Goal: Transaction & Acquisition: Obtain resource

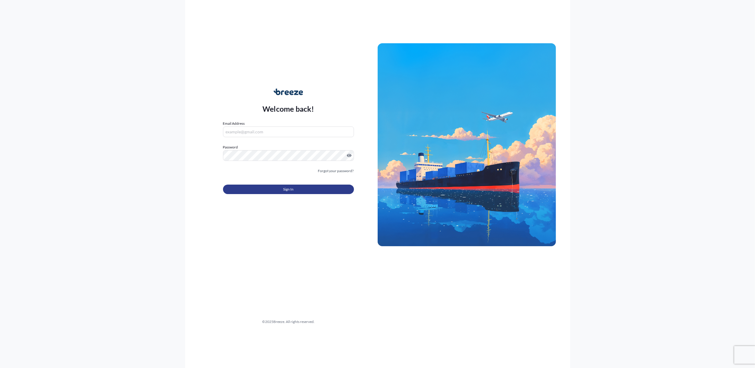
type input "[PERSON_NAME][EMAIL_ADDRESS][DOMAIN_NAME]"
click at [294, 193] on button "Sign In" at bounding box center [288, 189] width 131 height 9
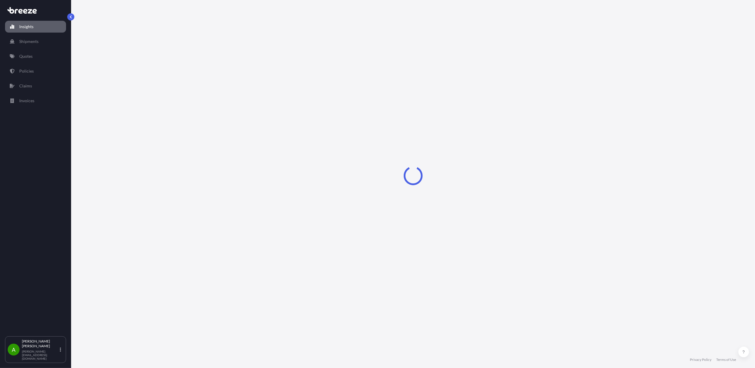
select select "2025"
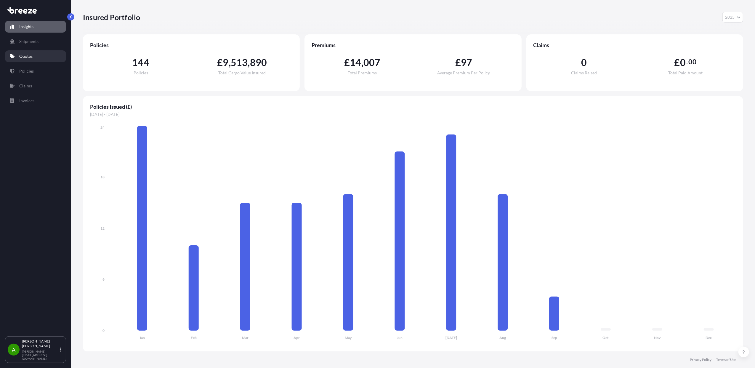
click at [30, 58] on p "Quotes" at bounding box center [25, 56] width 13 height 6
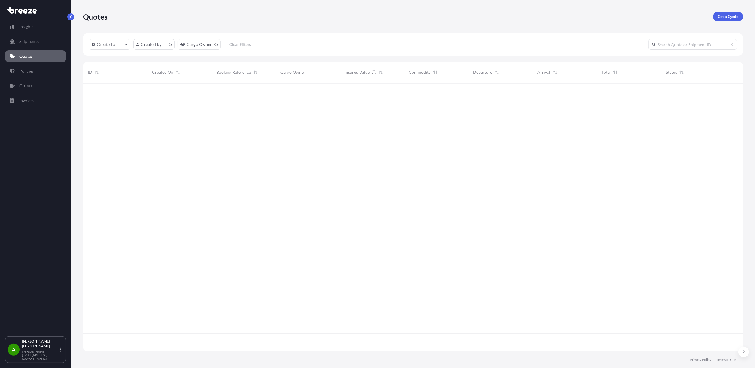
scroll to position [266, 654]
click at [678, 43] on input "text" at bounding box center [692, 44] width 89 height 11
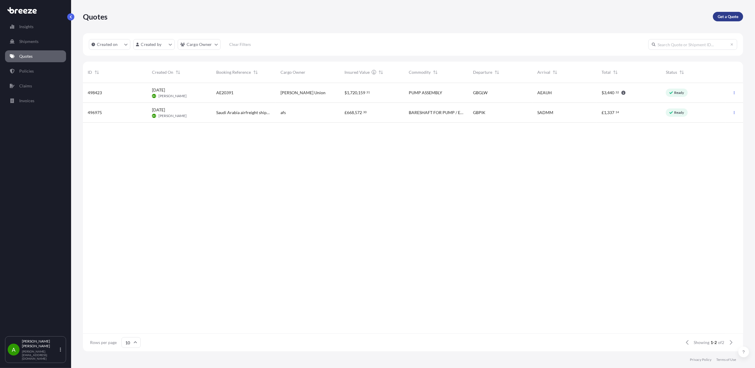
click at [725, 15] on p "Get a Quote" at bounding box center [728, 17] width 21 height 6
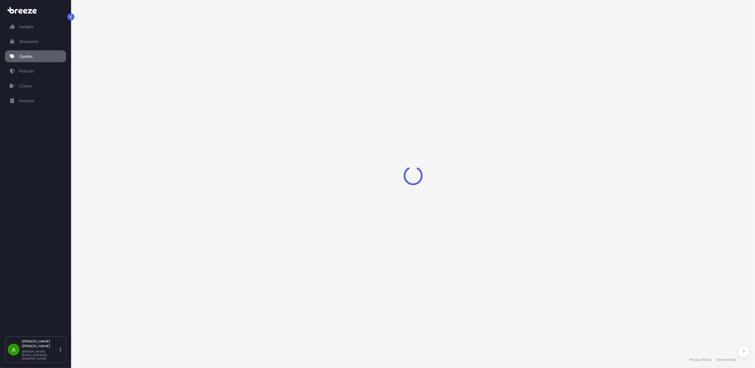
select select "Sea"
select select "1"
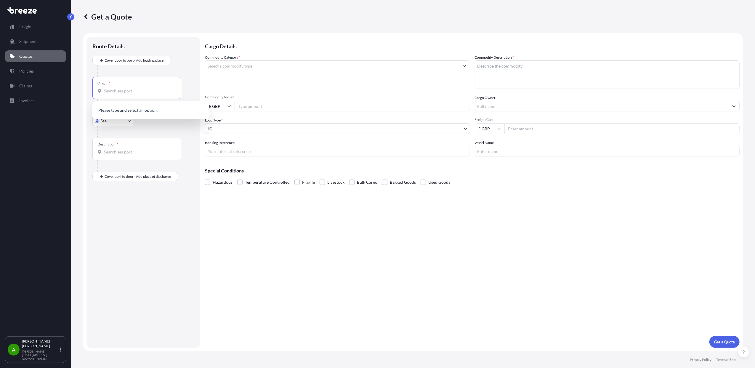
click at [110, 91] on input "Origin *" at bounding box center [139, 91] width 70 height 6
type input "y"
click at [138, 108] on span "CNSHK - Shekou Pt, [GEOGRAPHIC_DATA]" at bounding box center [152, 111] width 79 height 6
type input "CNSHK - Shekou Pt, [GEOGRAPHIC_DATA]"
click at [125, 152] on input "Destination *" at bounding box center [139, 154] width 70 height 6
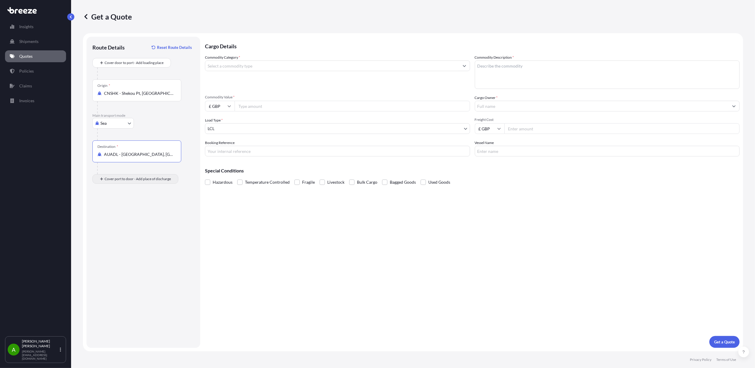
type input "AUADL - [GEOGRAPHIC_DATA], [GEOGRAPHIC_DATA]"
click at [128, 206] on div "Place of Discharge" at bounding box center [136, 208] width 89 height 22
click at [128, 208] on input "Place of Discharge" at bounding box center [139, 211] width 70 height 6
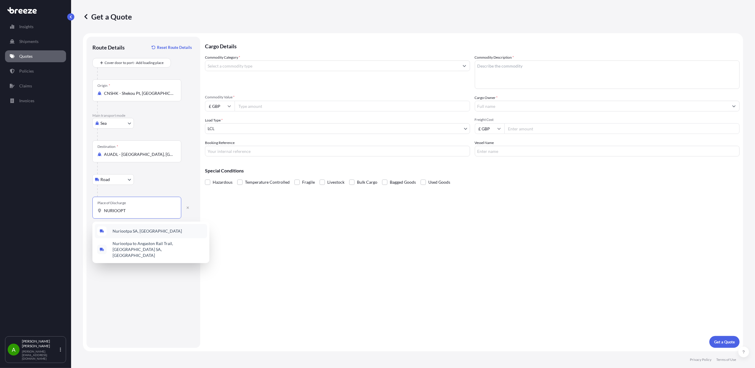
click at [143, 234] on span "Nuriootpa SA, [GEOGRAPHIC_DATA]" at bounding box center [147, 231] width 69 height 6
type input "Nuriootpa SA, [GEOGRAPHIC_DATA]"
click at [252, 64] on input "Commodity Category *" at bounding box center [332, 65] width 254 height 11
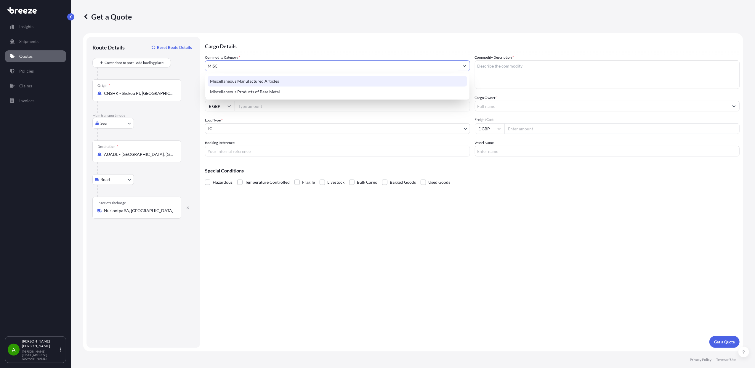
click at [260, 80] on div "Miscellaneous Manufactured Articles" at bounding box center [338, 81] width 260 height 11
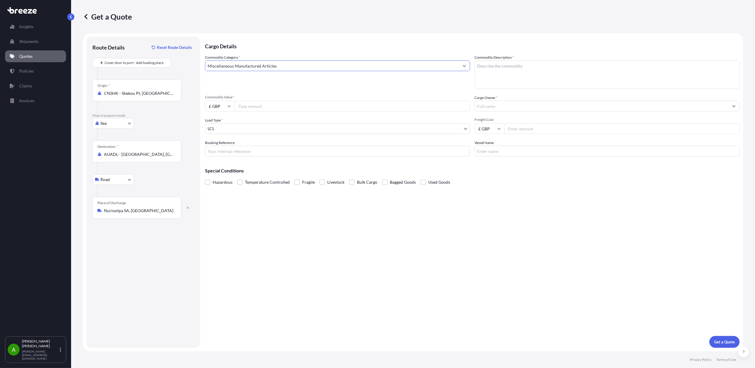
type input "Miscellaneous Manufactured Articles"
click at [528, 72] on textarea "Commodity Description *" at bounding box center [607, 74] width 265 height 28
type textarea "PACKAGING"
click at [245, 105] on input "Commodity Value *" at bounding box center [353, 106] width 236 height 11
click at [259, 105] on input "Commodity Value *" at bounding box center [353, 106] width 236 height 11
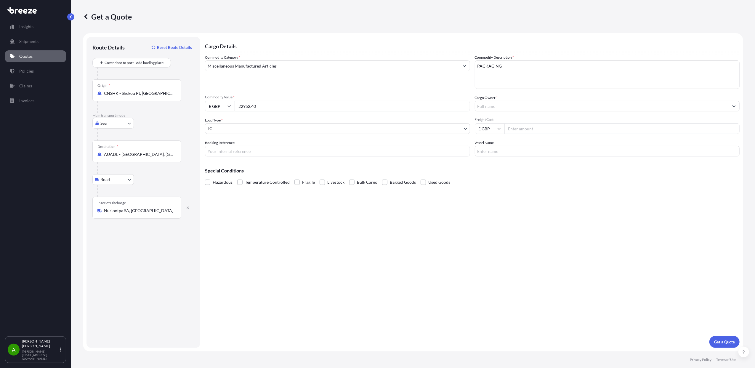
type input "22952.40"
click at [265, 127] on body "Insights Shipments Quotes Policies Claims Invoices A [PERSON_NAME] [PERSON_NAME…" at bounding box center [377, 184] width 755 height 368
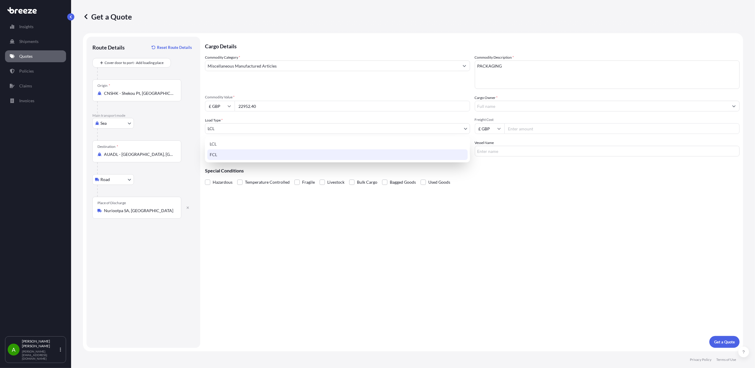
click at [237, 152] on div "FCL" at bounding box center [337, 154] width 260 height 11
select select "2"
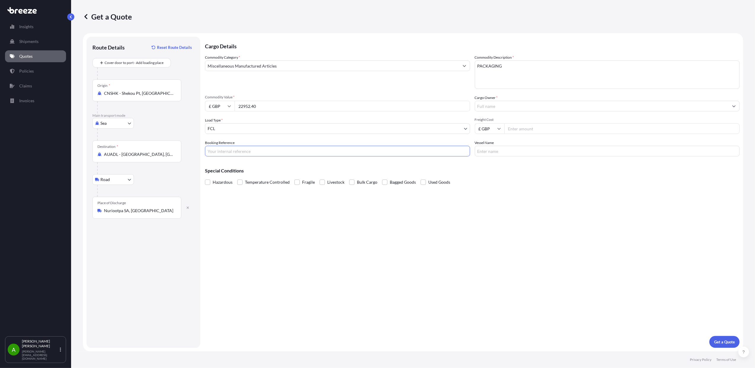
click at [240, 150] on input "Booking Reference" at bounding box center [337, 151] width 265 height 11
type input "A"
paste input "AX19456"
type input "AX19456"
click at [495, 108] on input "Cargo Owner *" at bounding box center [602, 106] width 254 height 11
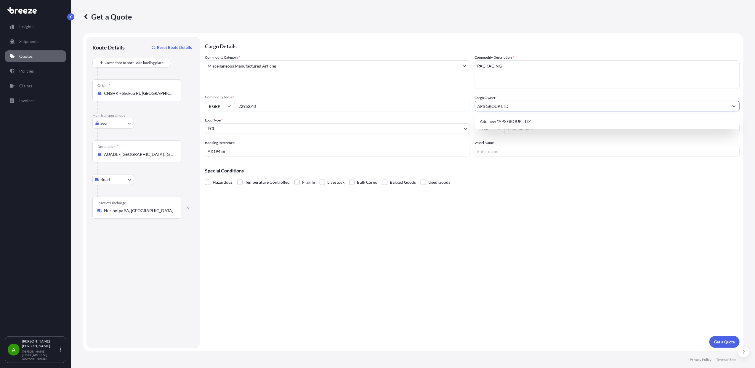
type input "APS GROUP LTD"
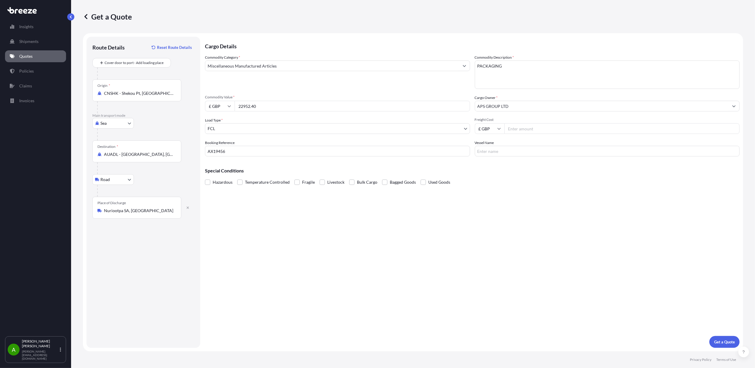
click at [570, 128] on input "Freight Cost" at bounding box center [622, 128] width 236 height 11
click at [551, 129] on input "Freight Cost" at bounding box center [622, 128] width 236 height 11
type input "6000"
click at [531, 152] on input "Vessel Name" at bounding box center [607, 151] width 265 height 11
click at [501, 150] on input "Vessel Name" at bounding box center [607, 151] width 265 height 11
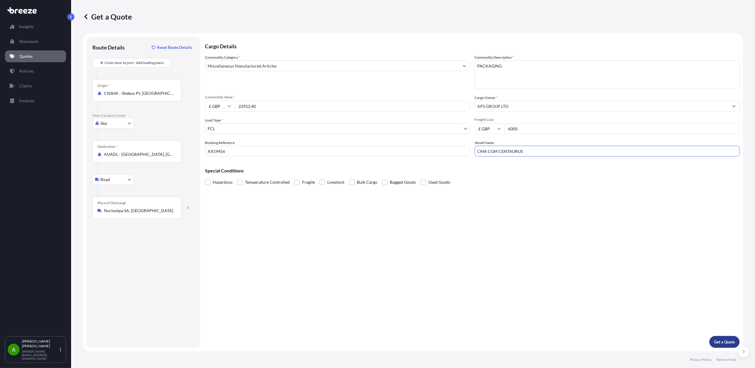
type input "CMA CGM CENTAURUS"
click at [724, 339] on p "Get a Quote" at bounding box center [724, 342] width 21 height 6
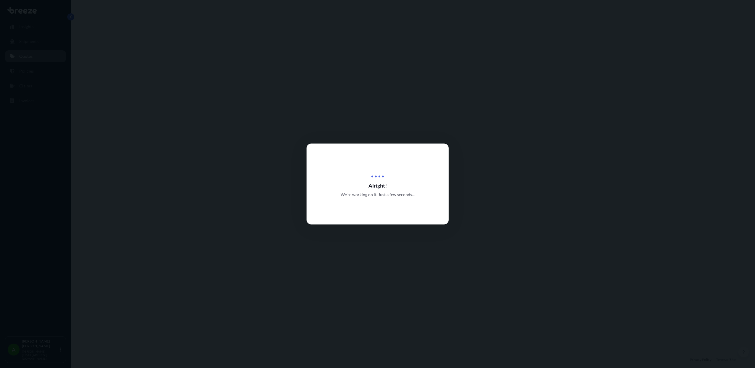
select select "Sea"
select select "Road"
select select "2"
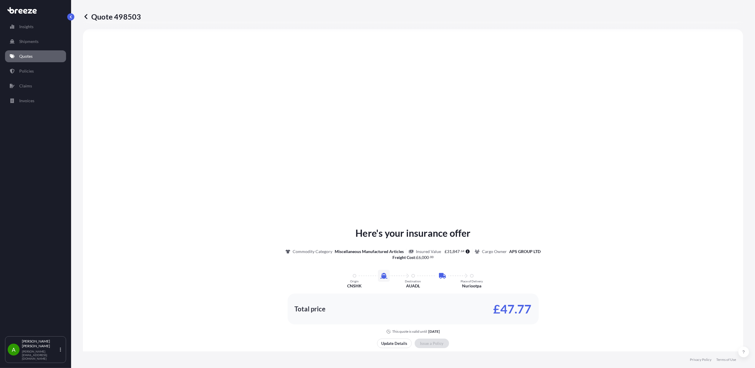
scroll to position [621, 0]
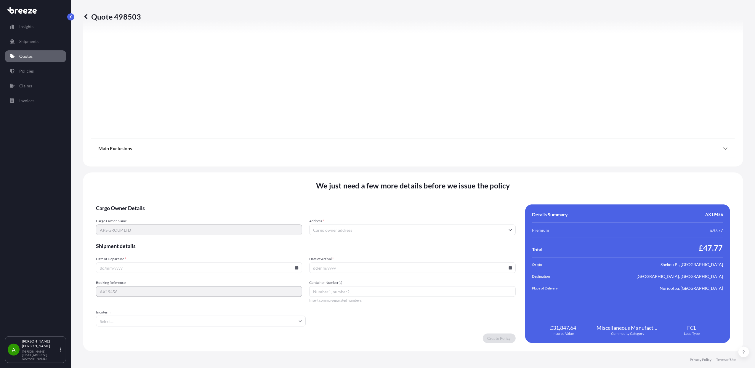
click at [152, 271] on input "Date of Departure *" at bounding box center [199, 267] width 206 height 11
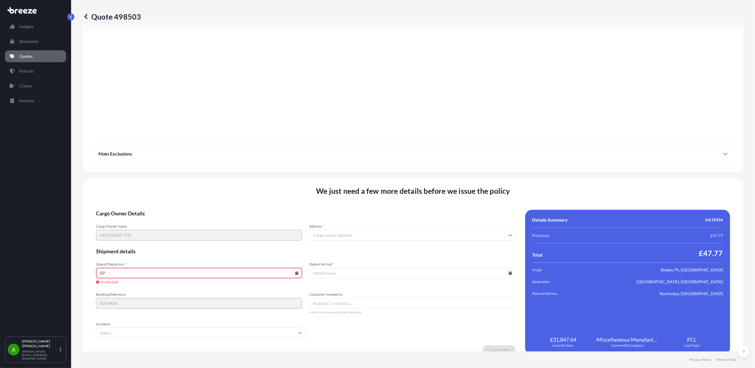
type input "0"
click at [153, 273] on input "Date of Departure *" at bounding box center [199, 273] width 206 height 11
click at [295, 274] on icon at bounding box center [296, 273] width 3 height 4
click at [183, 234] on button "20" at bounding box center [184, 232] width 9 height 9
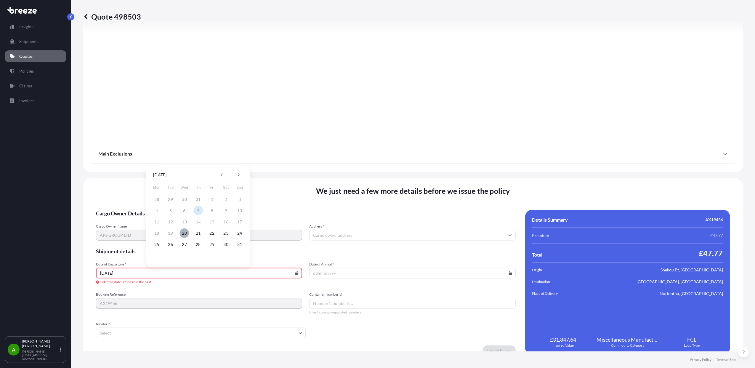
type input "[DATE]"
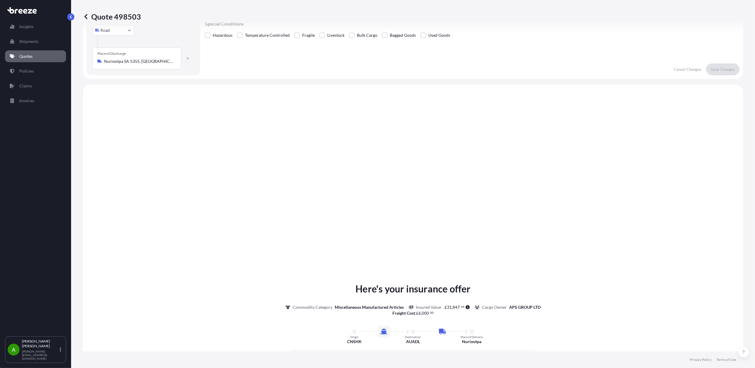
scroll to position [0, 0]
